Goal: Task Accomplishment & Management: Understand process/instructions

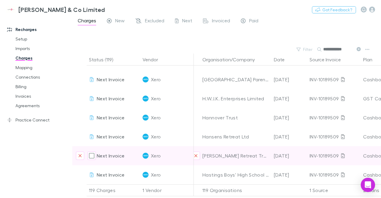
scroll to position [2153, 0]
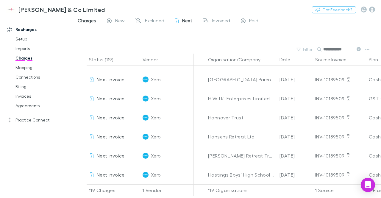
click at [186, 21] on span "Next" at bounding box center [187, 22] width 10 height 8
click at [218, 24] on span "Invoiced" at bounding box center [221, 22] width 18 height 8
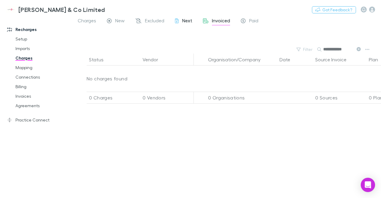
click at [189, 23] on span "Next" at bounding box center [187, 22] width 10 height 8
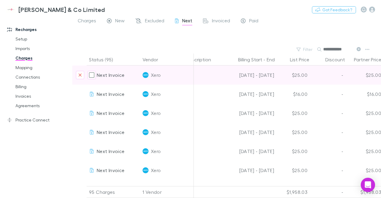
scroll to position [0, 296]
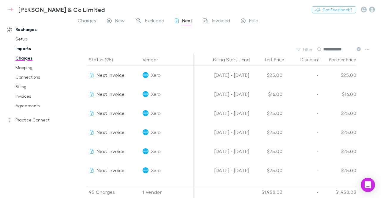
click at [21, 49] on link "Imports" at bounding box center [43, 49] width 66 height 10
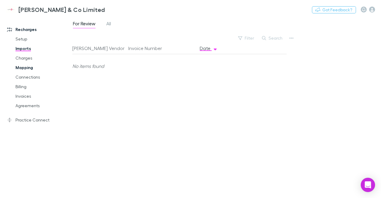
click at [24, 69] on link "Mapping" at bounding box center [43, 68] width 66 height 10
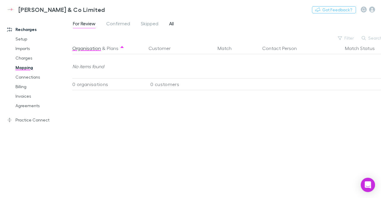
click at [174, 25] on span "All" at bounding box center [171, 25] width 5 height 8
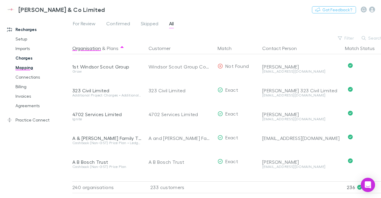
click at [24, 61] on link "Charges" at bounding box center [43, 58] width 66 height 10
